Goal: Use online tool/utility: Utilize a website feature to perform a specific function

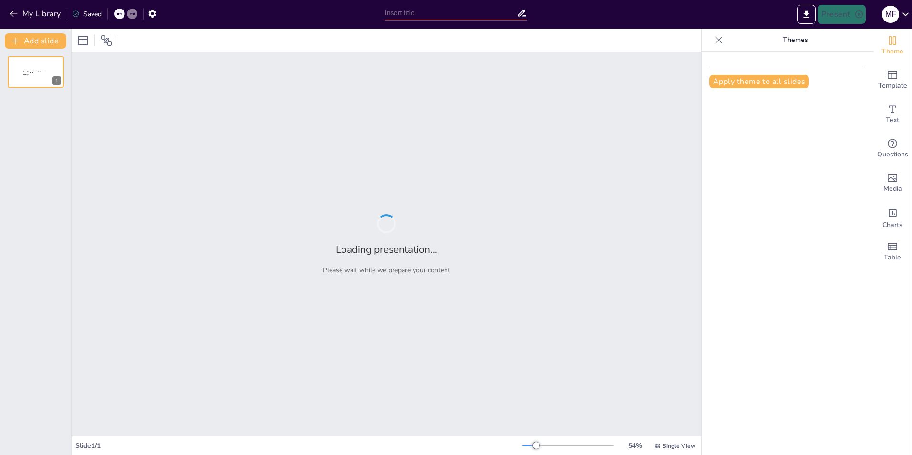
type input "Fajr EPF Process Optimization: Evaluating Enhancements Across Key Nodes"
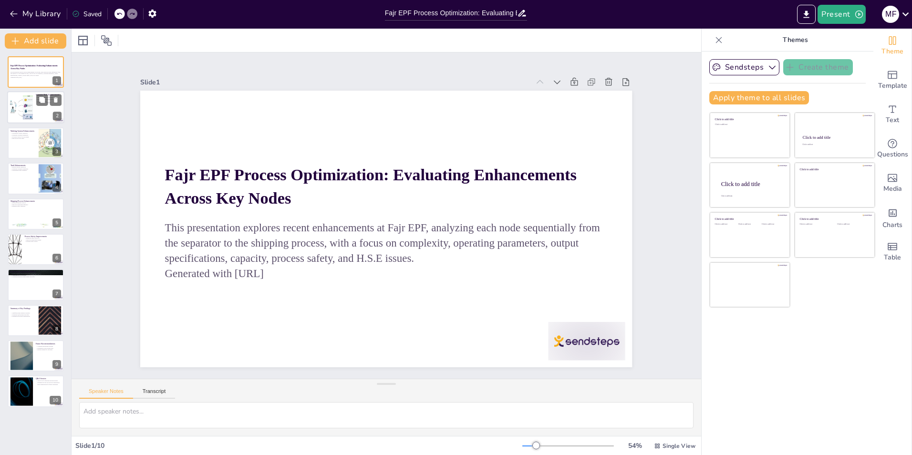
click at [15, 105] on div at bounding box center [21, 107] width 29 height 29
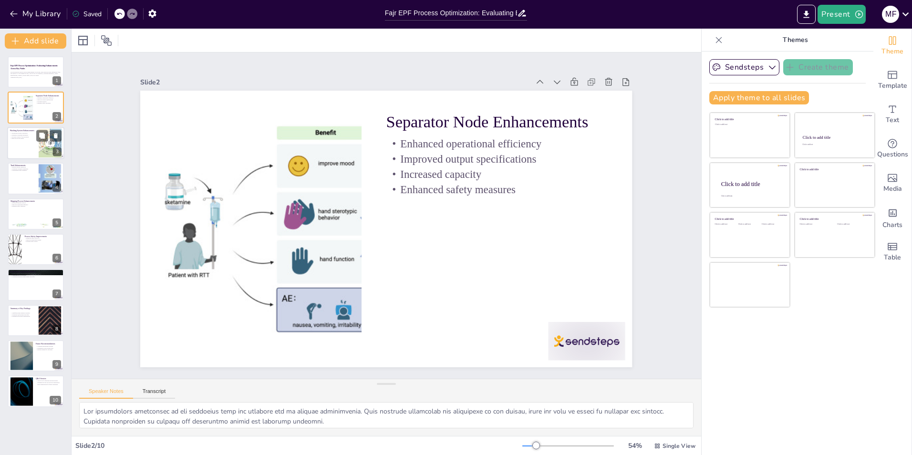
click at [13, 149] on div at bounding box center [35, 143] width 57 height 32
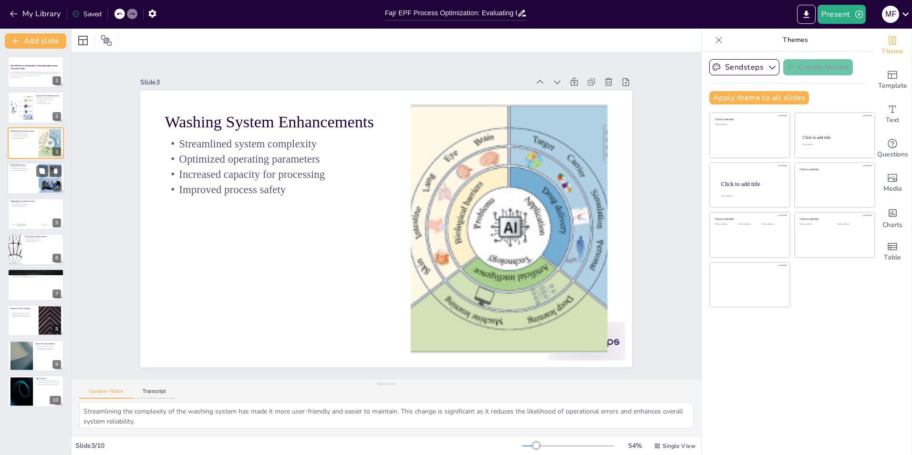
click at [27, 174] on div at bounding box center [35, 178] width 57 height 32
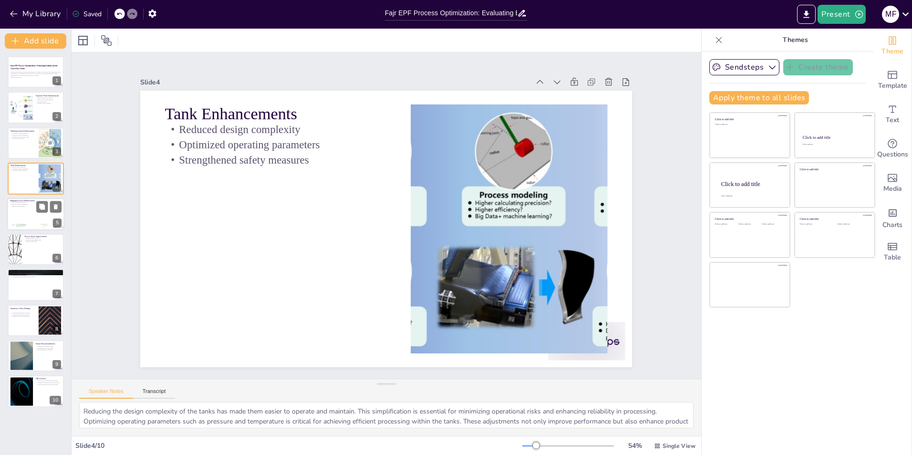
click at [32, 205] on p "Enhanced safety measures" at bounding box center [36, 206] width 52 height 2
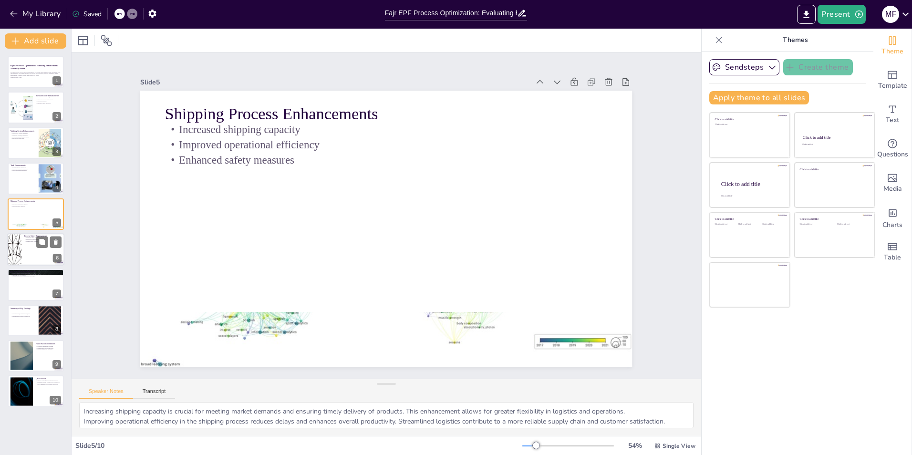
click at [33, 243] on div at bounding box center [35, 249] width 57 height 32
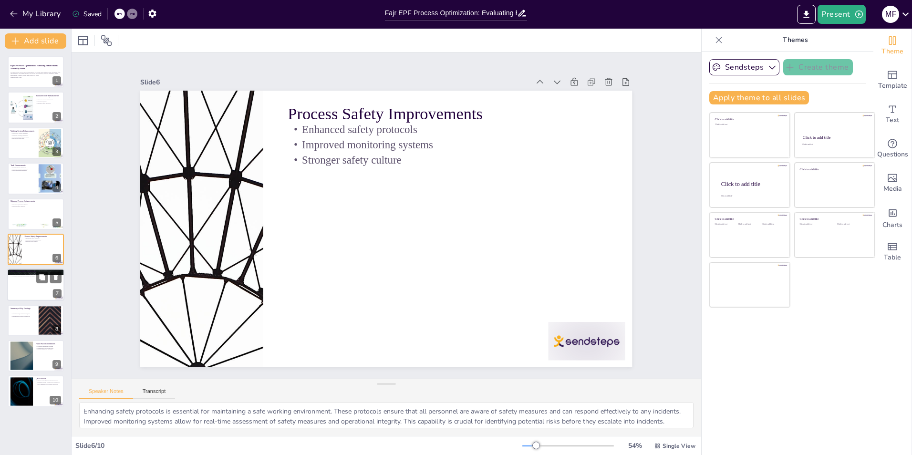
click at [36, 298] on div at bounding box center [35, 285] width 57 height 32
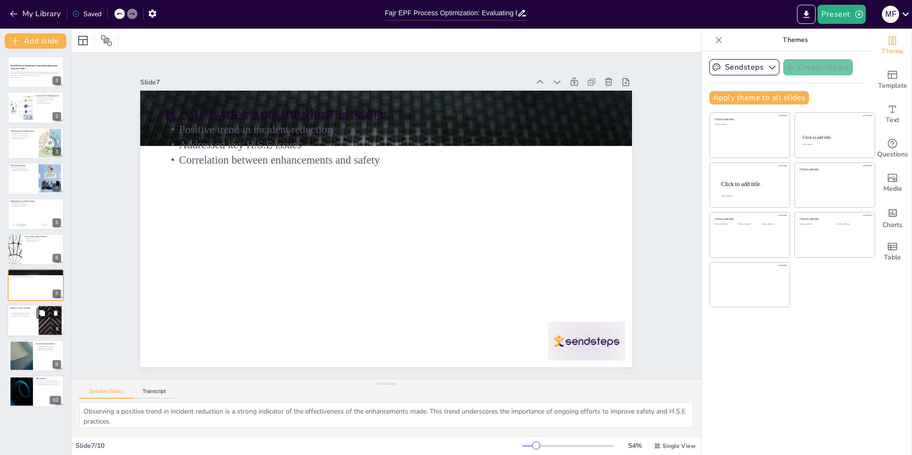
click at [29, 316] on p "Foundation for future optimizations" at bounding box center [23, 316] width 26 height 2
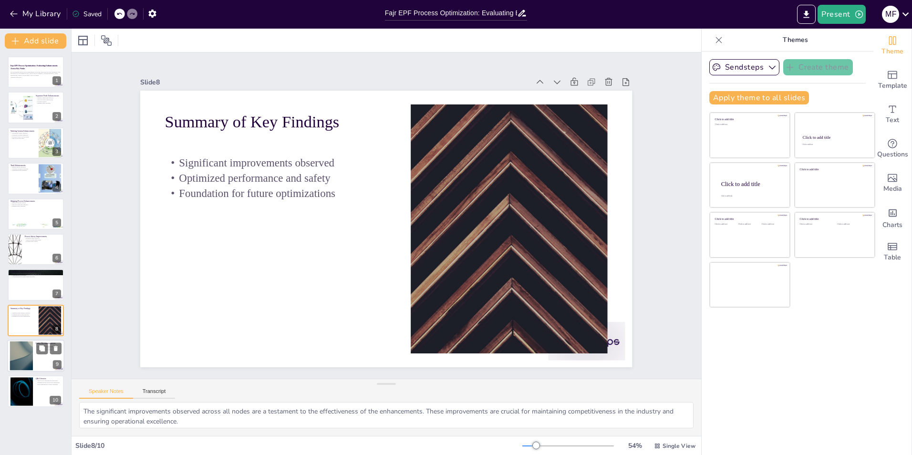
click at [22, 359] on div at bounding box center [22, 356] width 52 height 29
type textarea "Continued monitoring of operating parameters is crucial for sustaining the impr…"
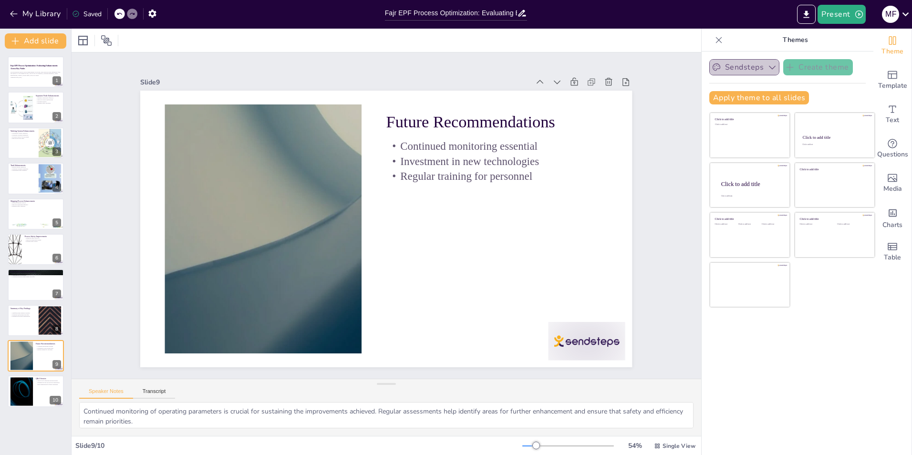
click at [768, 66] on icon "button" at bounding box center [773, 67] width 10 height 10
click at [769, 66] on icon "button" at bounding box center [772, 67] width 7 height 4
click at [14, 393] on div at bounding box center [22, 391] width 52 height 29
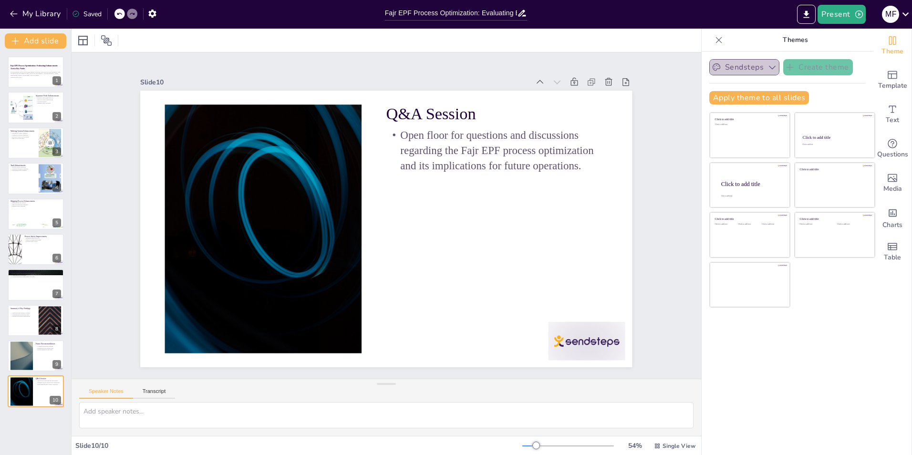
click at [768, 64] on icon "button" at bounding box center [773, 67] width 10 height 10
click at [883, 82] on span "Template" at bounding box center [892, 86] width 29 height 10
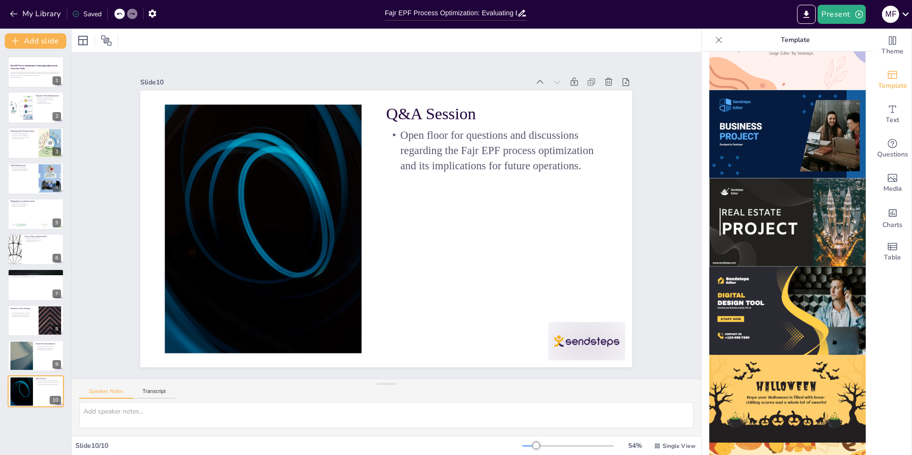
scroll to position [763, 0]
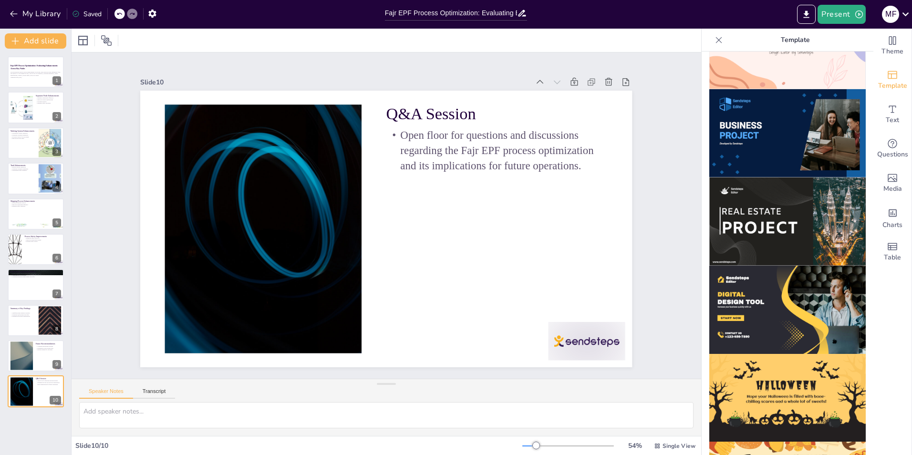
click at [774, 206] on img at bounding box center [787, 221] width 156 height 88
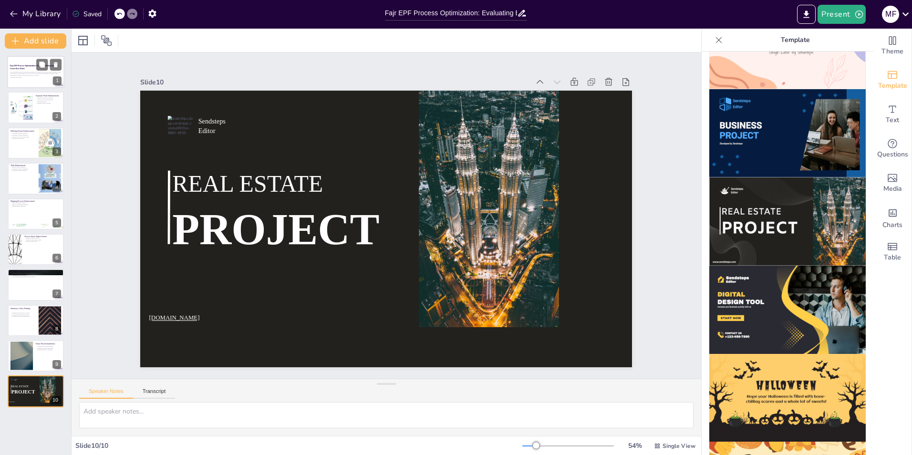
click at [35, 77] on p "Generated with [URL]" at bounding box center [36, 77] width 52 height 2
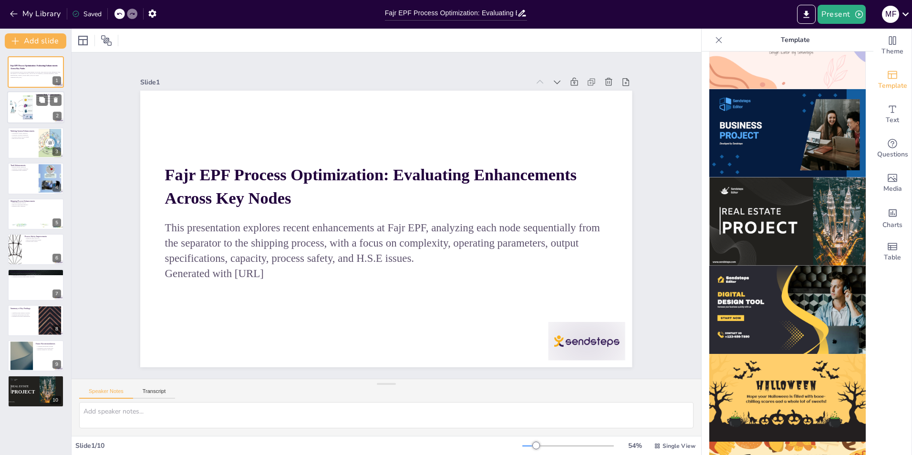
click at [35, 110] on div at bounding box center [35, 108] width 57 height 32
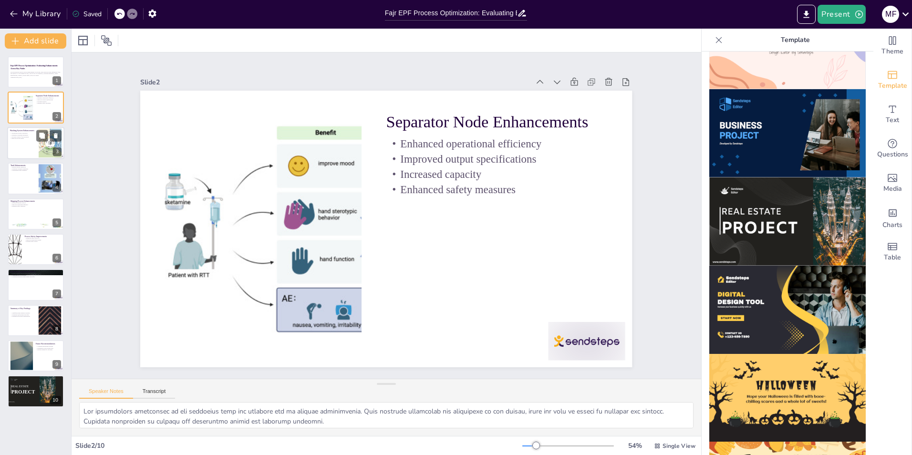
click at [30, 141] on div at bounding box center [35, 143] width 57 height 32
type textarea "Streamlining the complexity of the washing system has made it more user-friendl…"
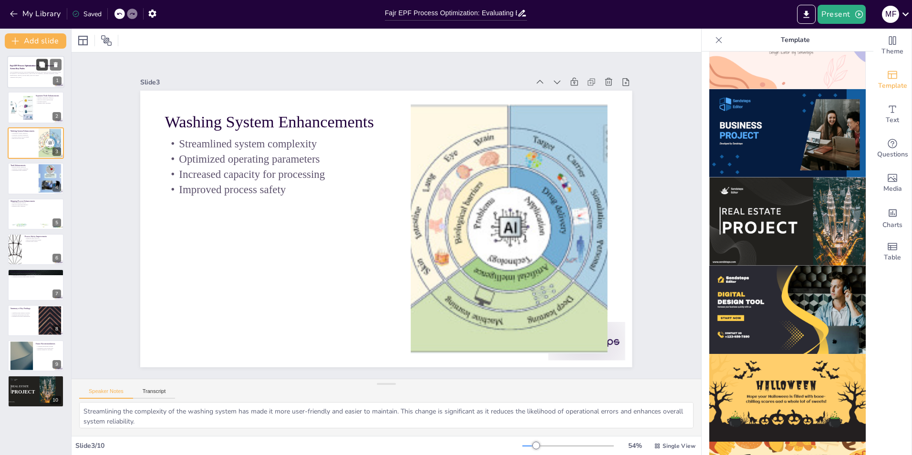
click at [38, 69] on button at bounding box center [41, 64] width 11 height 11
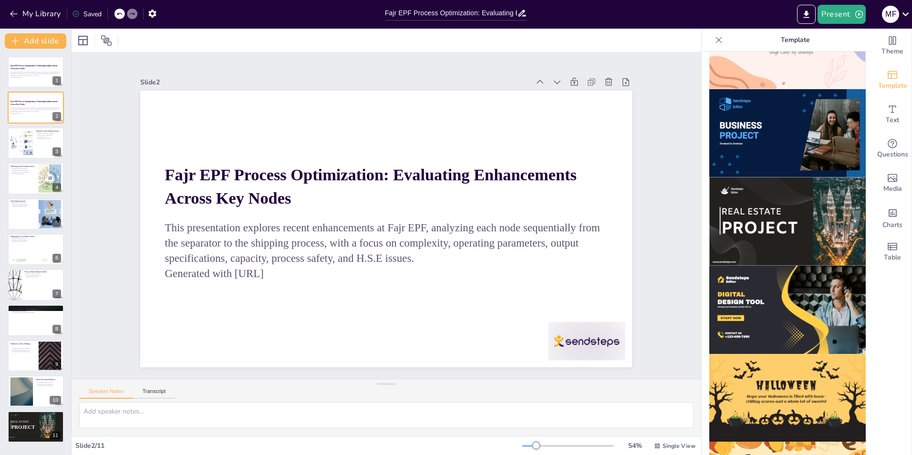
click at [806, 204] on img at bounding box center [787, 221] width 156 height 88
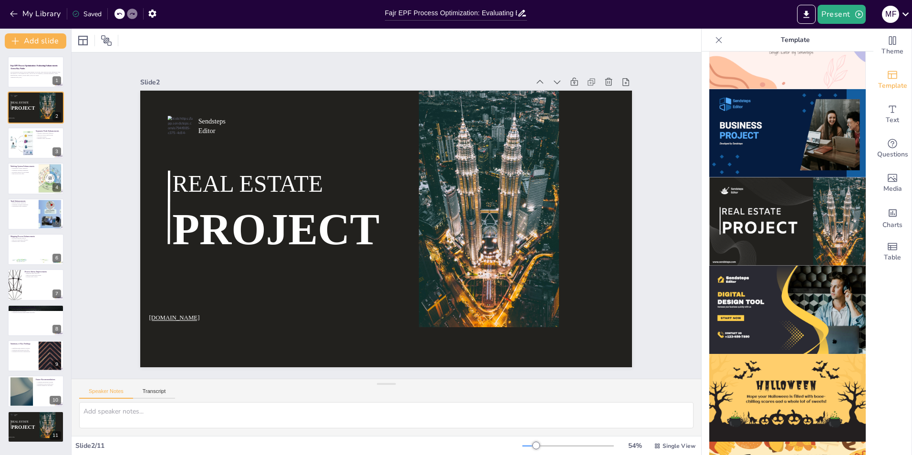
click at [760, 278] on img at bounding box center [787, 310] width 156 height 88
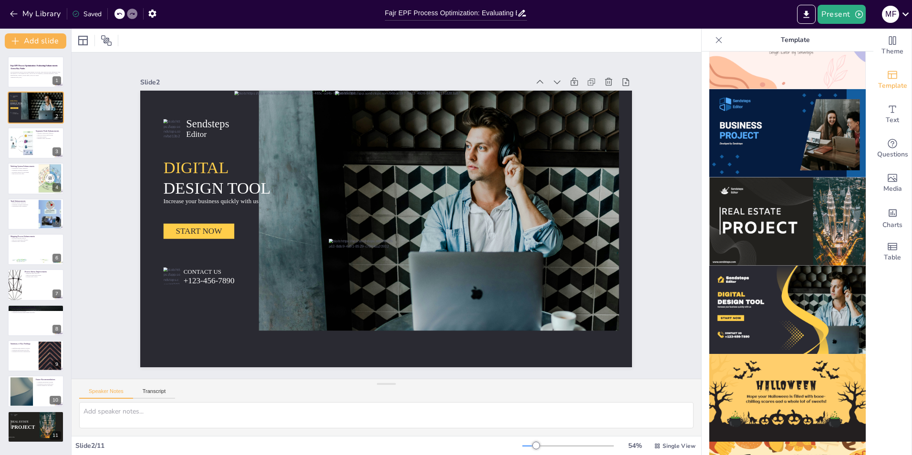
click at [761, 354] on img at bounding box center [787, 398] width 156 height 88
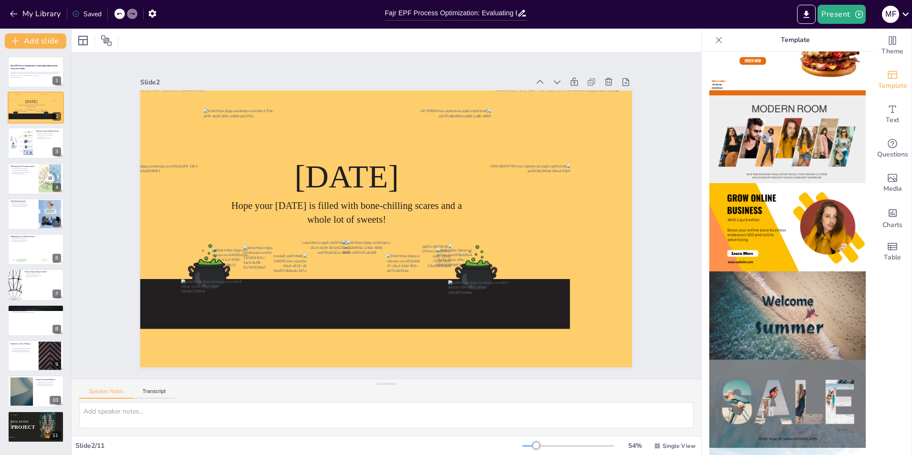
scroll to position [45, 0]
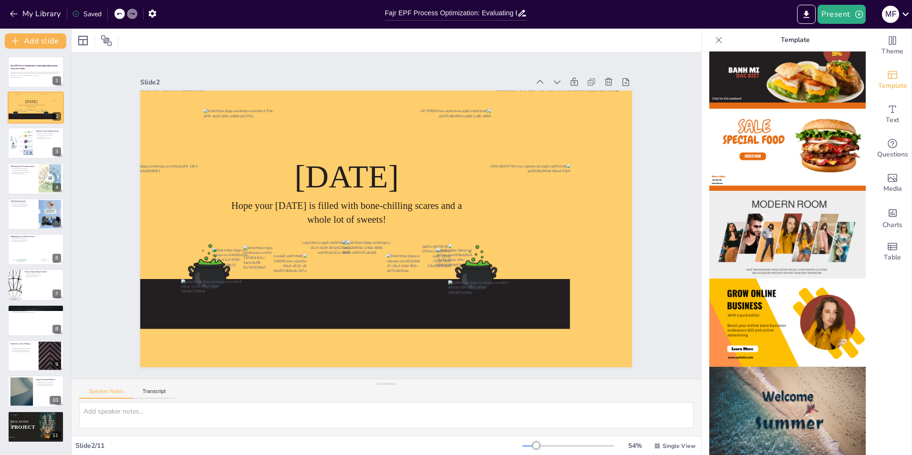
click at [761, 296] on img at bounding box center [787, 323] width 156 height 88
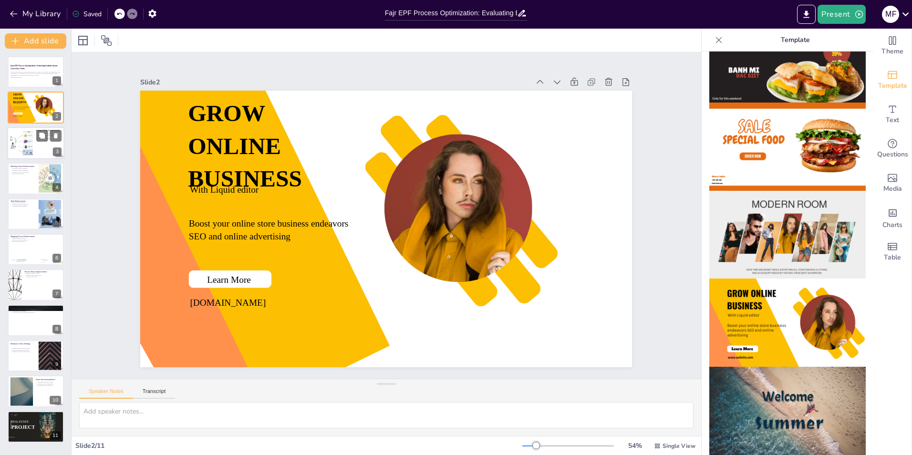
click at [23, 142] on div at bounding box center [21, 142] width 29 height 29
type textarea "The operational efficiency of the separator node has improved due to various en…"
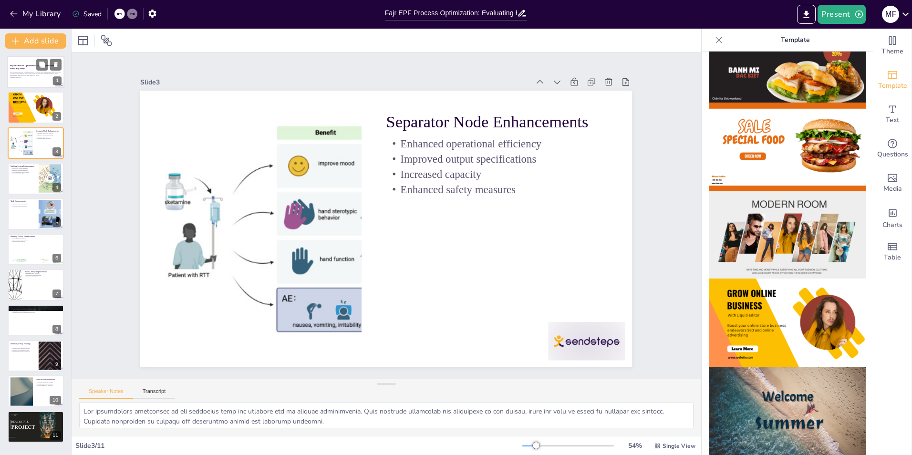
click at [23, 70] on div "This presentation explores recent enhancements at Fajr EPF, analyzing each node…" at bounding box center [36, 75] width 52 height 10
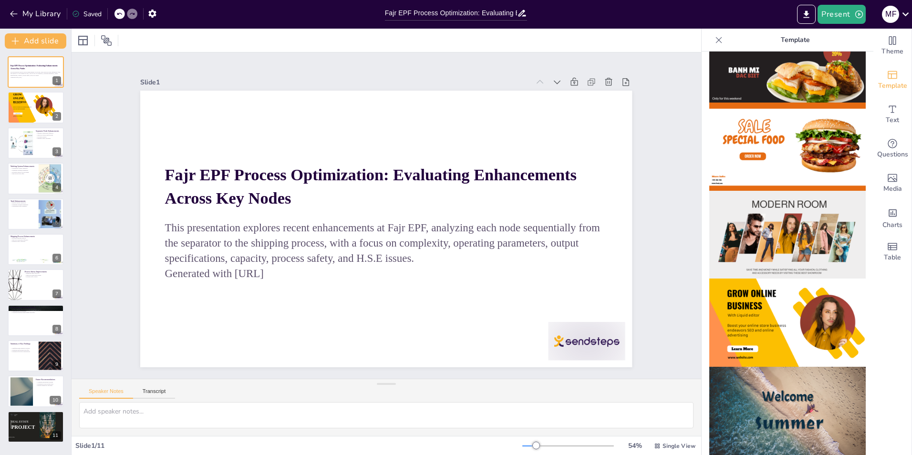
click at [805, 157] on img at bounding box center [787, 147] width 156 height 88
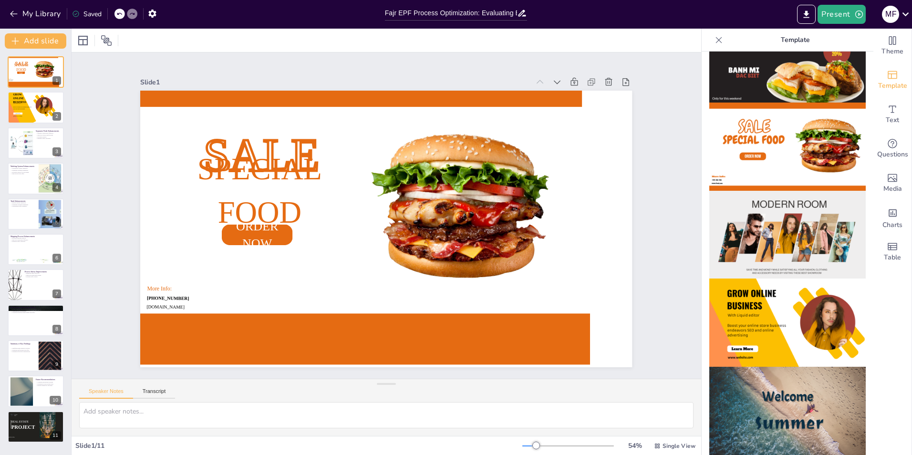
click at [736, 68] on img at bounding box center [787, 58] width 156 height 88
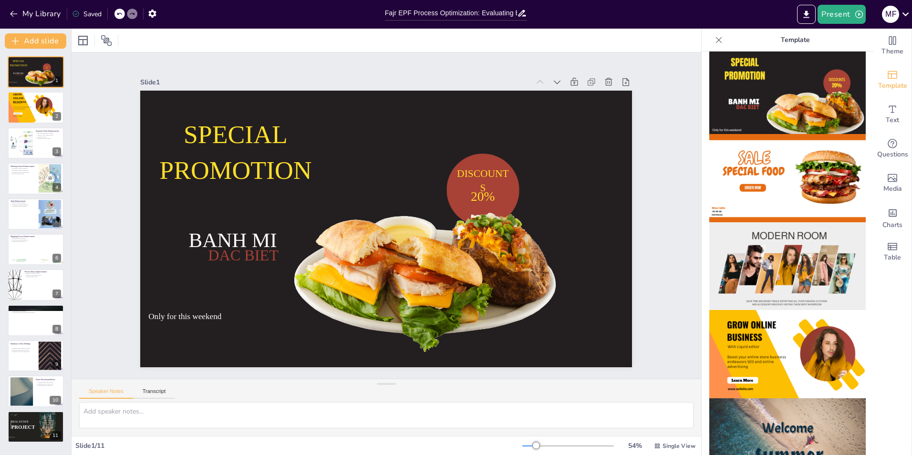
scroll to position [0, 0]
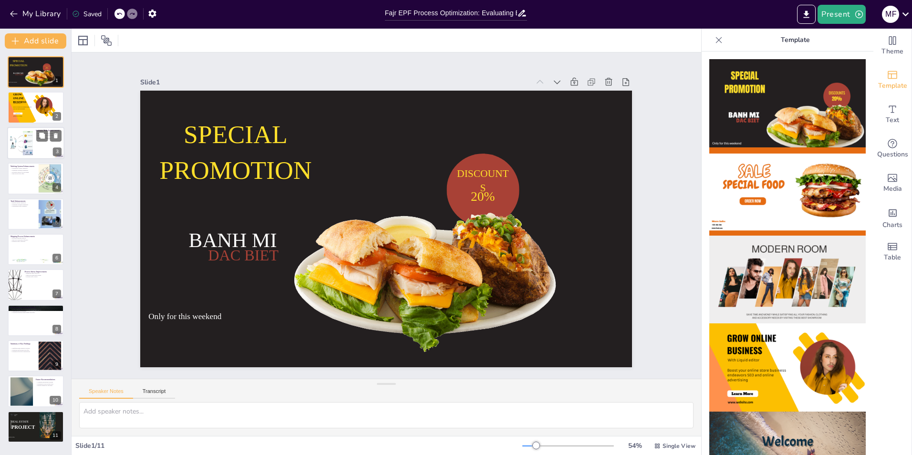
click at [24, 136] on div at bounding box center [21, 142] width 29 height 29
type textarea "The operational efficiency of the separator node has improved due to various en…"
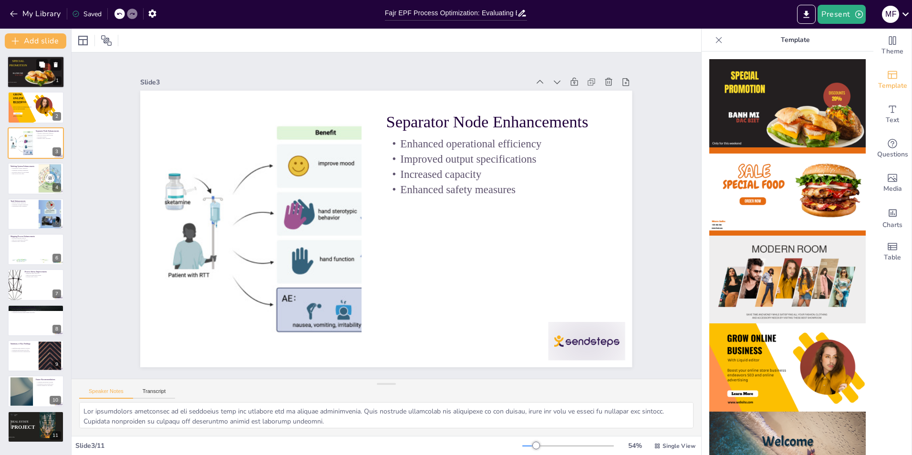
click at [36, 71] on div at bounding box center [40, 77] width 33 height 22
